Goal: Check status: Check status

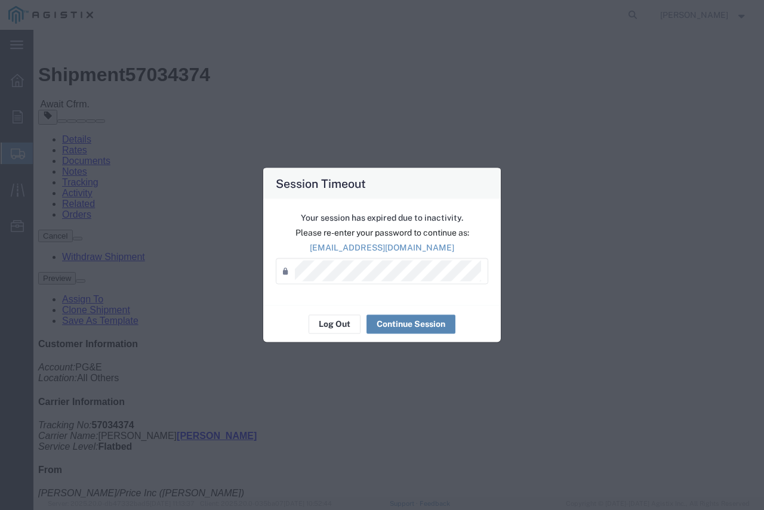
click at [413, 323] on button "Continue Session" at bounding box center [410, 323] width 89 height 19
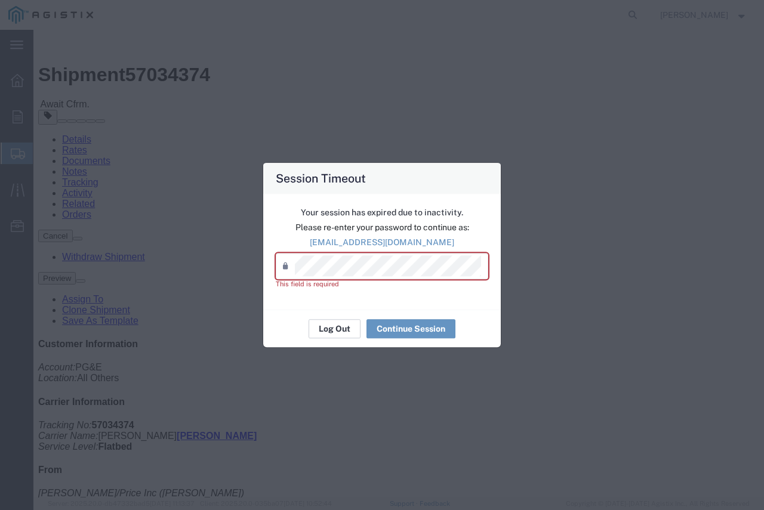
click at [330, 335] on button "Log Out" at bounding box center [334, 328] width 52 height 19
